Goal: Navigation & Orientation: Find specific page/section

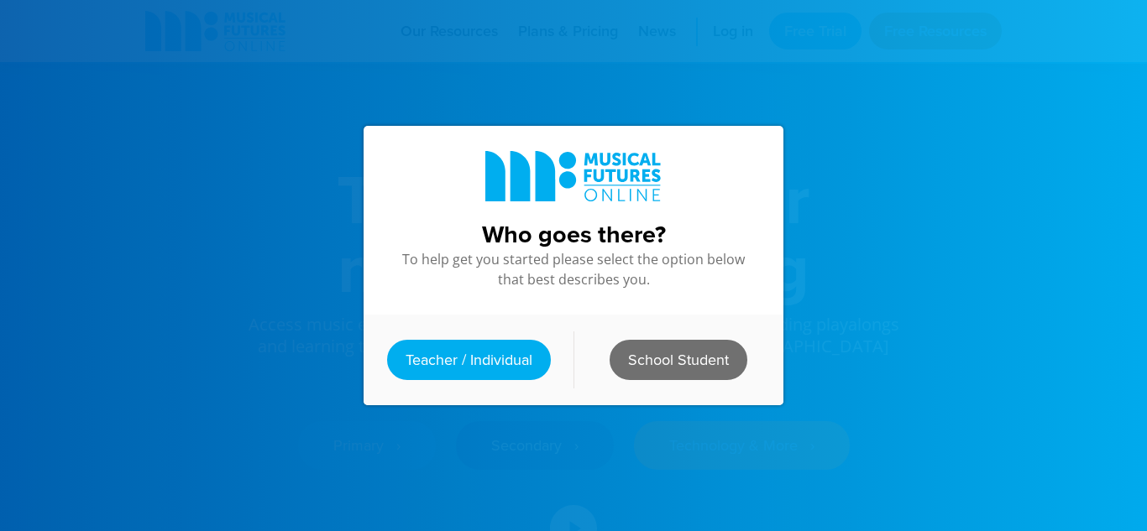
click at [659, 365] on link "School Student" at bounding box center [678, 360] width 138 height 40
